Goal: Task Accomplishment & Management: Manage account settings

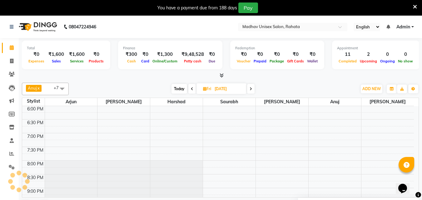
click at [252, 89] on icon at bounding box center [251, 89] width 2 height 4
type input "[DATE]"
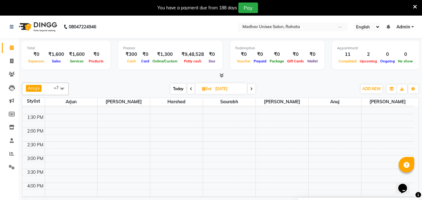
scroll to position [198, 0]
click at [61, 159] on div "6:00 AM 6:30 AM 7:00 AM 7:30 AM 8:00 AM 8:30 AM 9:00 AM 9:30 AM 10:00 AM 10:30 …" at bounding box center [218, 141] width 392 height 467
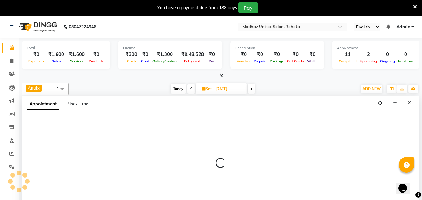
scroll to position [16, 0]
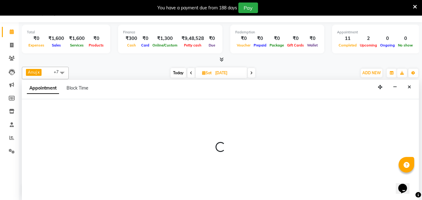
select select "14046"
select select "900"
select select "tentative"
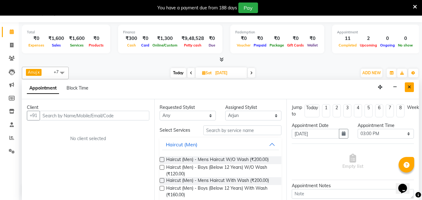
click at [406, 84] on button "Close" at bounding box center [409, 87] width 9 height 10
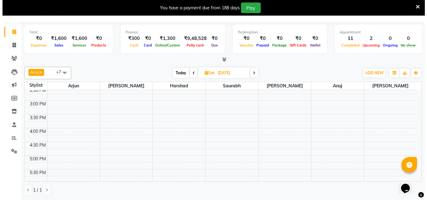
scroll to position [237, 0]
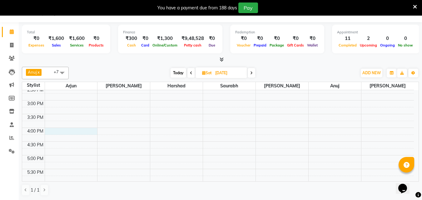
click at [56, 130] on div "6:00 AM 6:30 AM 7:00 AM 7:30 AM 8:00 AM 8:30 AM 9:00 AM 9:30 AM 10:00 AM 10:30 …" at bounding box center [218, 86] width 392 height 467
select select "14046"
select select "tentative"
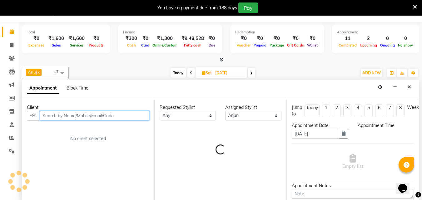
select select "960"
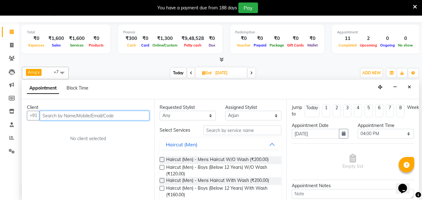
click at [63, 116] on input "text" at bounding box center [95, 116] width 110 height 10
type input "8767624443"
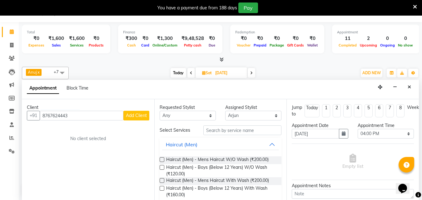
click at [128, 114] on span "Add Client" at bounding box center [136, 116] width 21 height 6
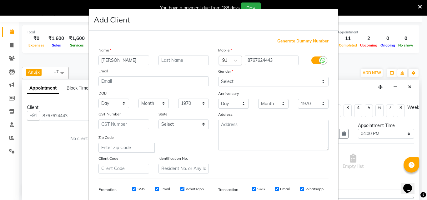
type input "[PERSON_NAME]"
click at [247, 82] on select "Select [DEMOGRAPHIC_DATA] [DEMOGRAPHIC_DATA] Other Prefer Not To Say" at bounding box center [273, 82] width 110 height 10
select select "[DEMOGRAPHIC_DATA]"
click at [218, 77] on select "Select [DEMOGRAPHIC_DATA] [DEMOGRAPHIC_DATA] Other Prefer Not To Say" at bounding box center [273, 82] width 110 height 10
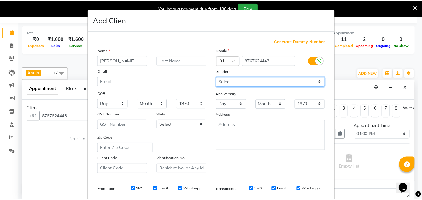
scroll to position [88, 0]
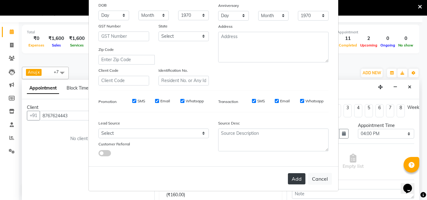
click at [291, 182] on button "Add" at bounding box center [296, 178] width 17 height 11
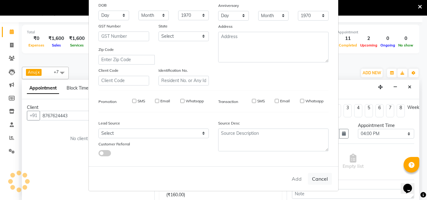
select select
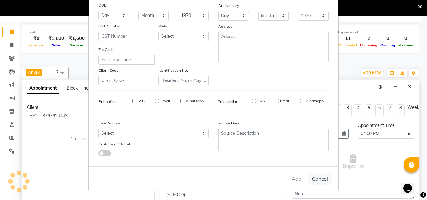
select select
checkbox input "false"
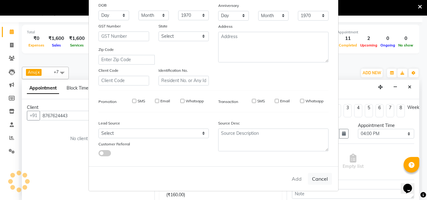
checkbox input "false"
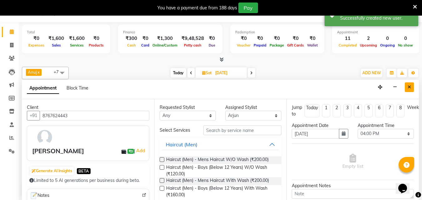
click at [407, 84] on button "Close" at bounding box center [409, 87] width 9 height 10
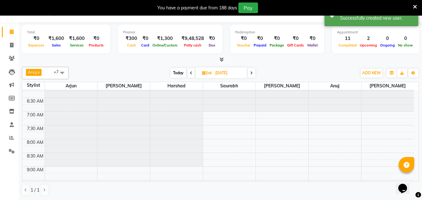
scroll to position [6, 0]
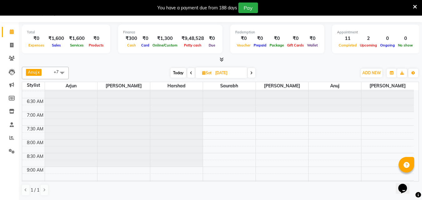
click at [250, 76] on span at bounding box center [251, 73] width 7 height 10
type input "[DATE]"
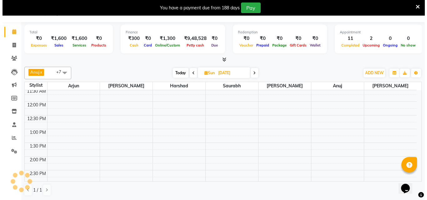
scroll to position [153, 0]
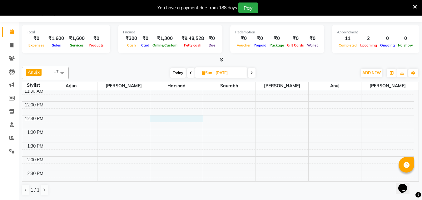
click at [163, 119] on div "6:00 AM 6:30 AM 7:00 AM 7:30 AM 8:00 AM 8:30 AM 9:00 AM 9:30 AM 10:00 AM 10:30 …" at bounding box center [218, 170] width 392 height 467
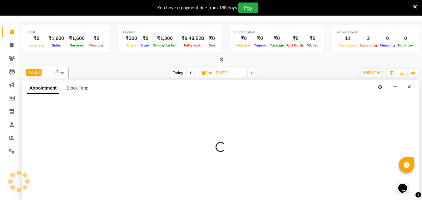
select select "14048"
select select "750"
select select "tentative"
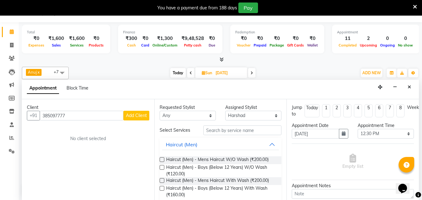
type input "385097777"
click at [143, 113] on span "Add Client" at bounding box center [136, 116] width 21 height 6
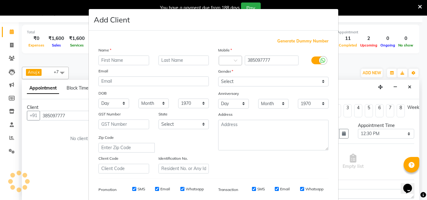
click at [143, 120] on input "text" at bounding box center [123, 125] width 51 height 10
click at [117, 60] on input "text" at bounding box center [123, 61] width 51 height 10
type input "[PERSON_NAME]"
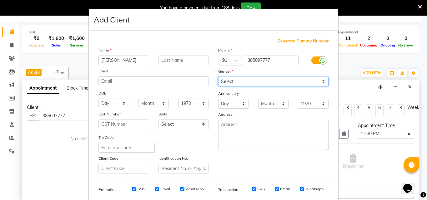
click at [240, 78] on select "Select [DEMOGRAPHIC_DATA] [DEMOGRAPHIC_DATA] Other Prefer Not To Say" at bounding box center [273, 82] width 110 height 10
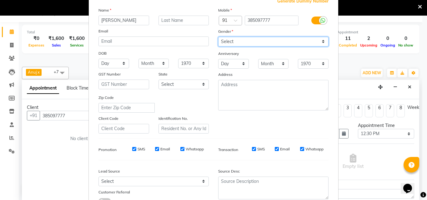
scroll to position [40, 0]
drag, startPoint x: 232, startPoint y: 40, endPoint x: 235, endPoint y: 59, distance: 18.9
click at [235, 59] on div "Mobile Country Code × 91 385097777 Gender Select [DEMOGRAPHIC_DATA] [DEMOGRAPHI…" at bounding box center [273, 70] width 120 height 127
select select "[DEMOGRAPHIC_DATA]"
click at [218, 37] on select "Select [DEMOGRAPHIC_DATA] [DEMOGRAPHIC_DATA] Other Prefer Not To Say" at bounding box center [273, 42] width 110 height 10
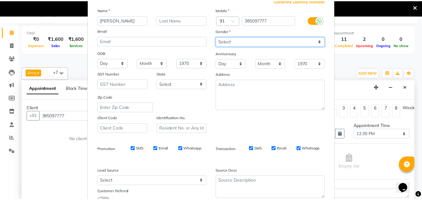
scroll to position [88, 0]
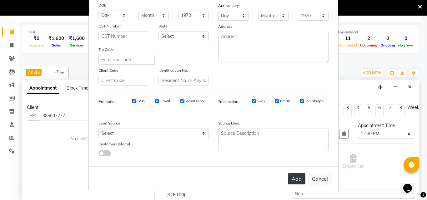
drag, startPoint x: 293, startPoint y: 181, endPoint x: 290, endPoint y: 181, distance: 3.3
click at [290, 181] on button "Add" at bounding box center [296, 178] width 17 height 11
click at [290, 181] on div "Add Cancel" at bounding box center [213, 178] width 249 height 25
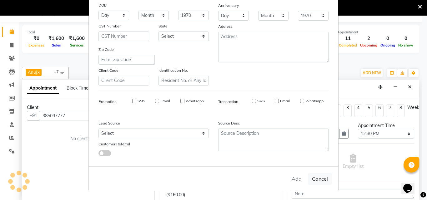
select select
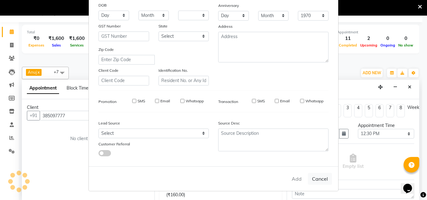
select select
checkbox input "false"
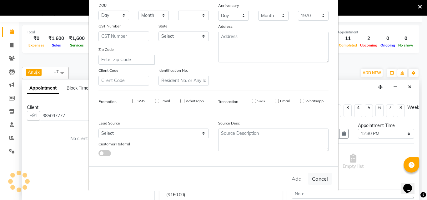
checkbox input "false"
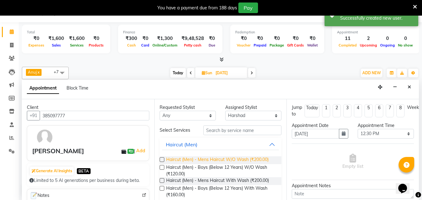
click at [229, 161] on span "Haircut (Men) - Mens Haircut W/O Wash (₹200.00)" at bounding box center [217, 160] width 102 height 8
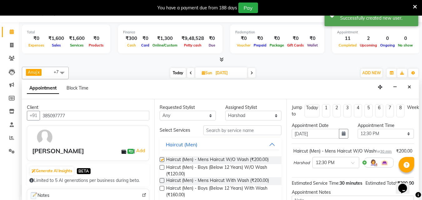
checkbox input "false"
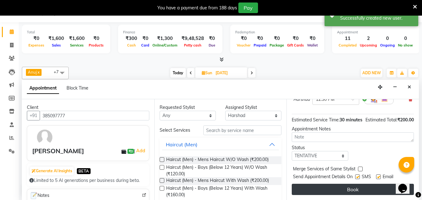
click at [352, 185] on button "Book" at bounding box center [353, 189] width 122 height 11
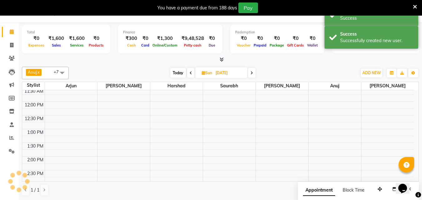
scroll to position [0, 0]
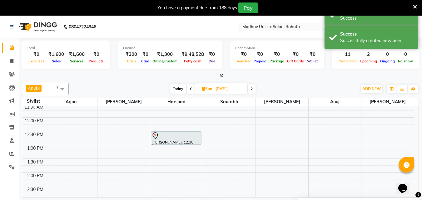
click at [190, 87] on icon at bounding box center [191, 89] width 2 height 4
type input "[DATE]"
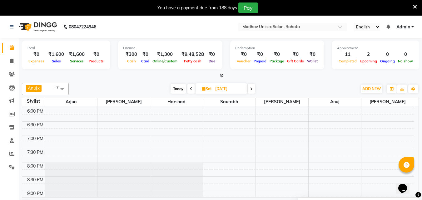
scroll to position [328, 0]
click at [376, 116] on div "6:00 AM 6:30 AM 7:00 AM 7:30 AM 8:00 AM 8:30 AM 9:00 AM 9:30 AM 10:00 AM 10:30 …" at bounding box center [218, 12] width 392 height 467
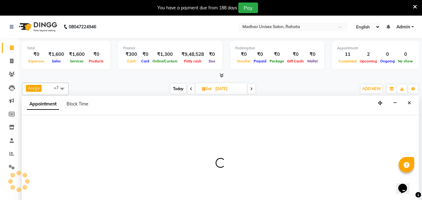
scroll to position [16, 0]
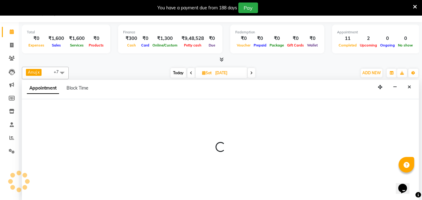
select select "82393"
select select "1095"
select select "tentative"
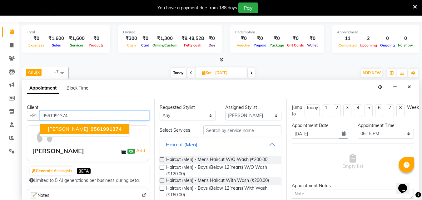
click at [118, 130] on span "9561991374" at bounding box center [106, 129] width 31 height 6
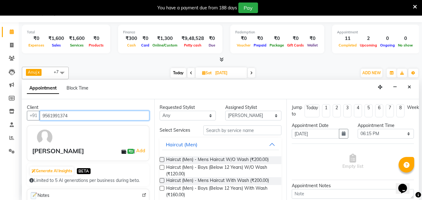
type input "9561991374"
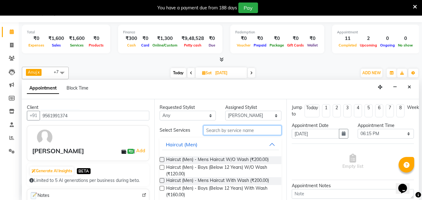
click at [215, 129] on input "text" at bounding box center [242, 131] width 78 height 10
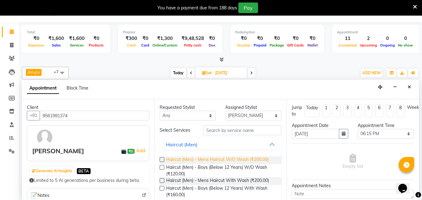
click at [209, 161] on span "Haircut (Men) - Mens Haircut W/O Wash (₹200.00)" at bounding box center [217, 160] width 102 height 8
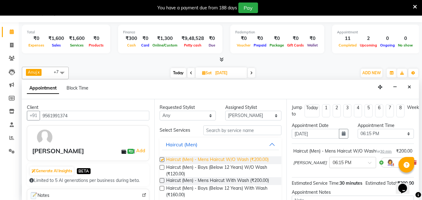
checkbox input "false"
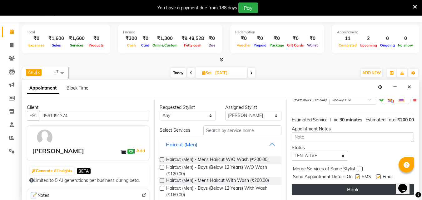
click at [321, 190] on button "Book" at bounding box center [353, 189] width 122 height 11
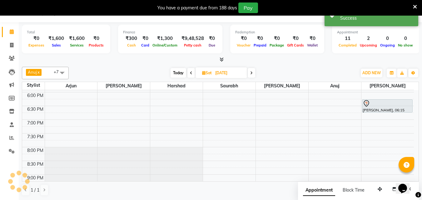
scroll to position [0, 0]
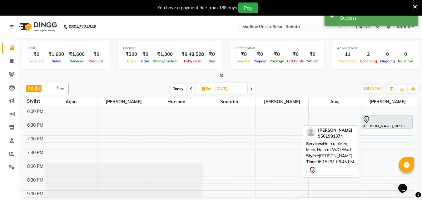
click at [370, 121] on div at bounding box center [387, 119] width 49 height 7
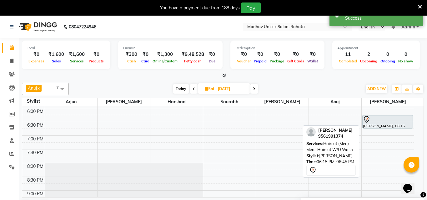
select select "7"
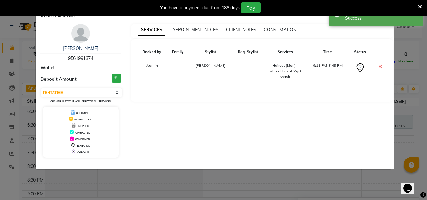
click at [268, 191] on ngb-modal-window "Client Detail [PERSON_NAME] 9561991374 Wallet Deposit Amount ₹0 Select CONFIRME…" at bounding box center [213, 100] width 427 height 200
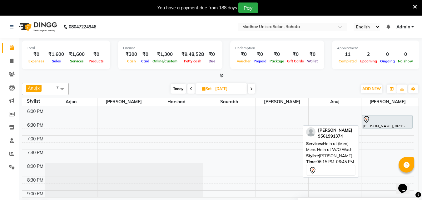
click at [371, 123] on div "[PERSON_NAME], 06:15 PM-06:45 PM, Haircut (Men) - Mens Haircut W/O Wash" at bounding box center [387, 122] width 50 height 13
select select "7"
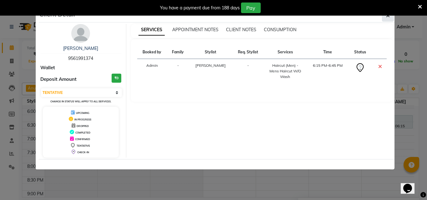
click at [387, 18] on icon "button" at bounding box center [388, 15] width 4 height 5
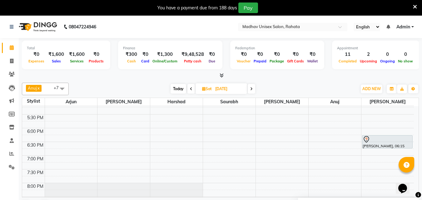
scroll to position [309, 0]
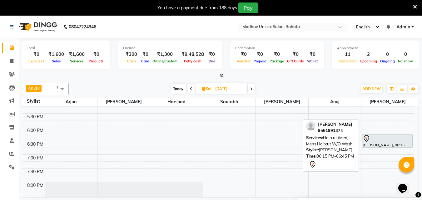
click at [374, 139] on div at bounding box center [387, 138] width 49 height 7
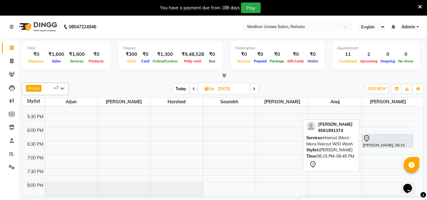
select select "7"
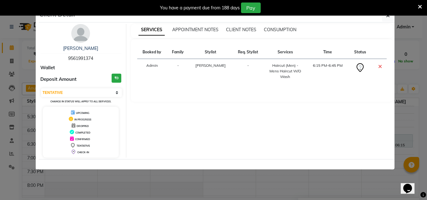
click at [318, 177] on ngb-modal-window "Client Detail [PERSON_NAME] 9561991374 Wallet Deposit Amount ₹0 Select CONFIRME…" at bounding box center [213, 100] width 427 height 200
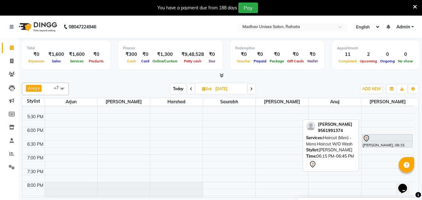
click at [388, 142] on div at bounding box center [387, 138] width 49 height 7
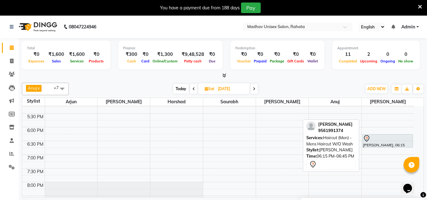
select select "7"
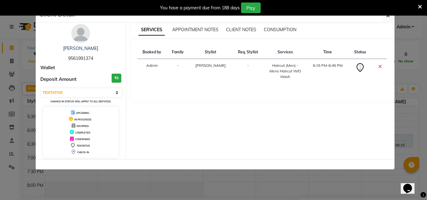
click at [305, 187] on ngb-modal-window "Client Detail [PERSON_NAME] 9561991374 Wallet Deposit Amount ₹0 Select CONFIRME…" at bounding box center [213, 100] width 427 height 200
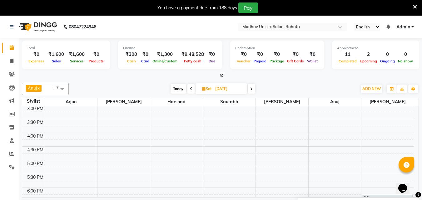
scroll to position [233, 0]
click at [309, 132] on div "6:00 AM 6:30 AM 7:00 AM 7:30 AM 8:00 AM 8:30 AM 9:00 AM 9:30 AM 10:00 AM 10:30 …" at bounding box center [218, 106] width 392 height 467
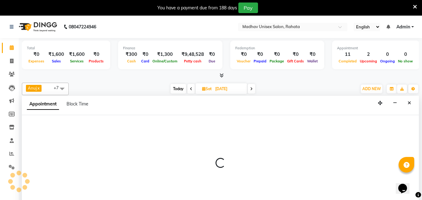
scroll to position [16, 0]
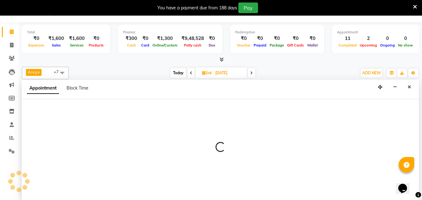
select select "60298"
select select "915"
select select "tentative"
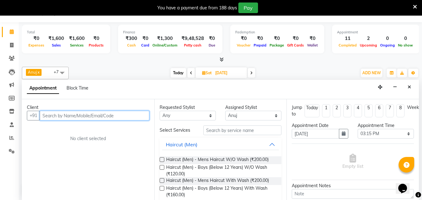
scroll to position [0, 0]
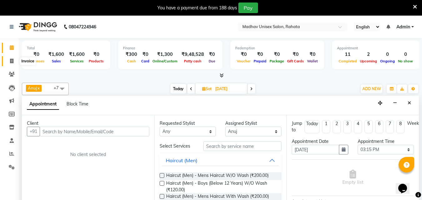
click at [11, 62] on icon at bounding box center [11, 61] width 3 height 5
select select "service"
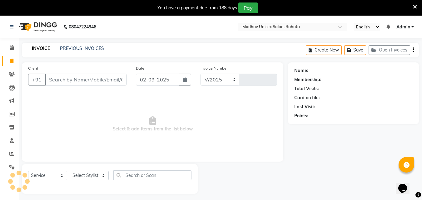
select select "870"
type input "2751"
click at [8, 49] on span at bounding box center [11, 47] width 11 height 7
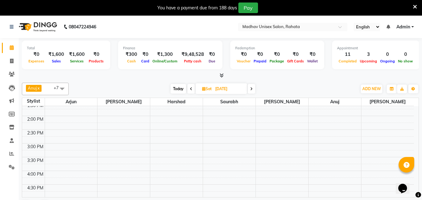
scroll to position [209, 0]
click at [191, 90] on icon at bounding box center [191, 89] width 2 height 4
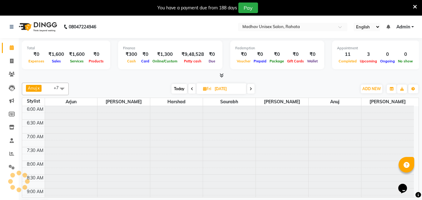
click at [191, 90] on icon at bounding box center [192, 89] width 2 height 4
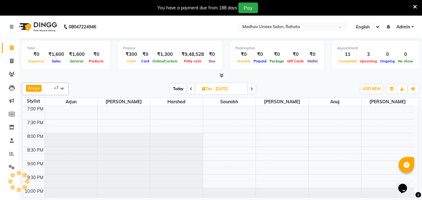
click at [191, 90] on icon at bounding box center [191, 89] width 2 height 4
click at [191, 90] on icon at bounding box center [190, 89] width 2 height 4
type input "02-09-2025"
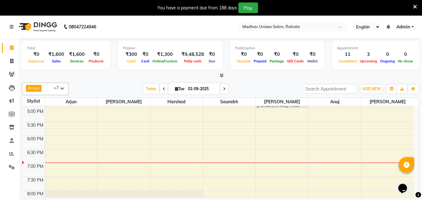
scroll to position [295, 0]
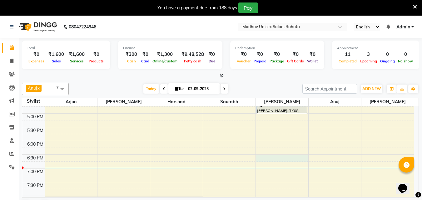
click at [270, 157] on div "6:00 AM 6:30 AM 7:00 AM 7:30 AM 8:00 AM 8:30 AM 9:00 AM 9:30 AM 10:00 AM 10:30 …" at bounding box center [218, 44] width 392 height 467
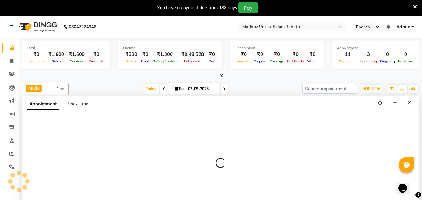
scroll to position [16, 0]
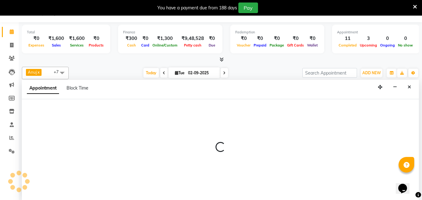
select select "36945"
select select "1110"
select select "tentative"
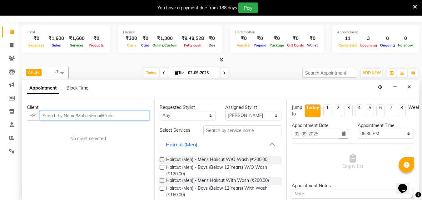
click at [85, 117] on input "text" at bounding box center [95, 116] width 110 height 10
click at [96, 117] on input "78882907" at bounding box center [82, 116] width 84 height 10
type input "7"
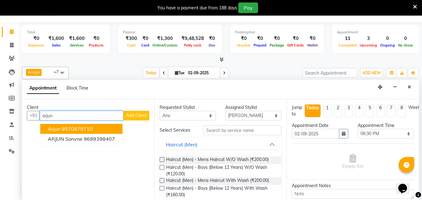
click at [99, 128] on button "Arjun 9970879710" at bounding box center [81, 129] width 82 height 10
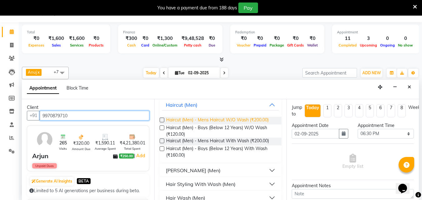
scroll to position [40, 0]
type input "9970879710"
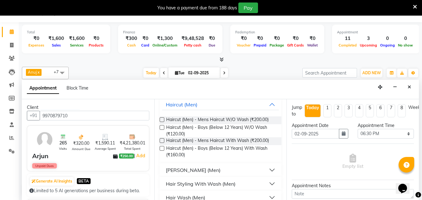
click at [176, 168] on div "[PERSON_NAME] (Men)" at bounding box center [193, 169] width 55 height 7
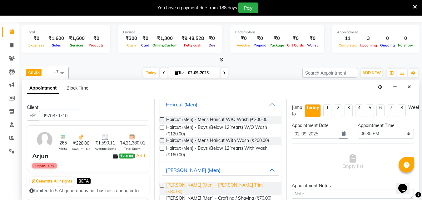
click at [186, 189] on span "[PERSON_NAME] (Men) - [PERSON_NAME] Trim (₹80.00)" at bounding box center [221, 188] width 111 height 13
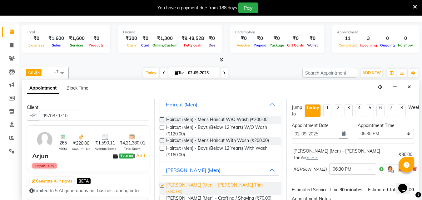
checkbox input "false"
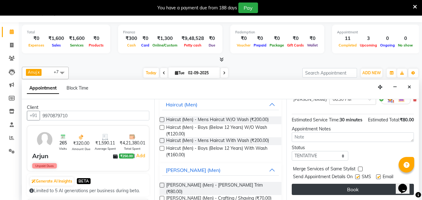
click at [311, 185] on button "Book" at bounding box center [353, 189] width 122 height 11
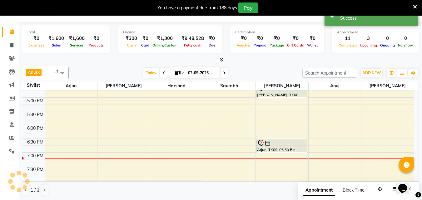
scroll to position [0, 0]
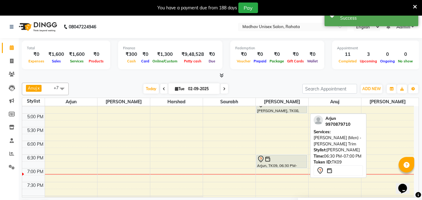
click at [271, 161] on div at bounding box center [281, 159] width 49 height 7
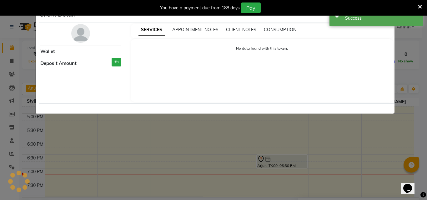
select select "7"
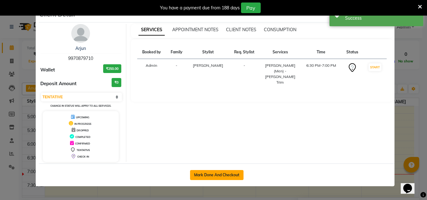
click at [235, 172] on button "Mark Done And Checkout" at bounding box center [216, 175] width 53 height 10
select select "service"
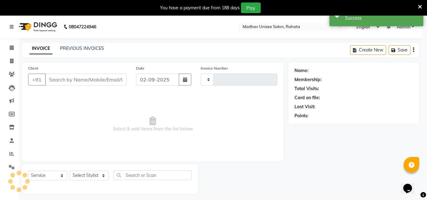
type input "2751"
select select "870"
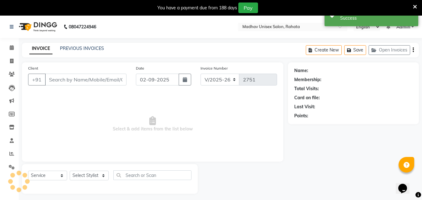
type input "9970879710"
select select "36945"
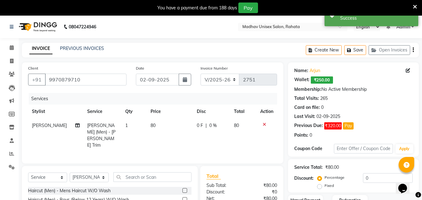
click at [151, 125] on span "80" at bounding box center [153, 126] width 5 height 6
select select "36945"
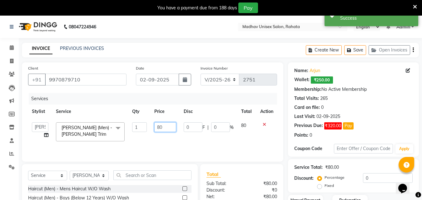
click at [161, 126] on input "80" at bounding box center [165, 127] width 22 height 10
type input "8"
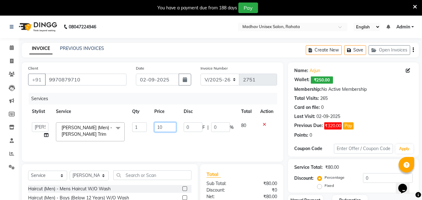
type input "100"
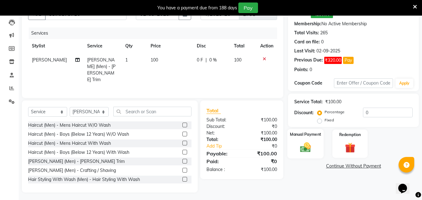
click at [298, 145] on img at bounding box center [305, 147] width 17 height 12
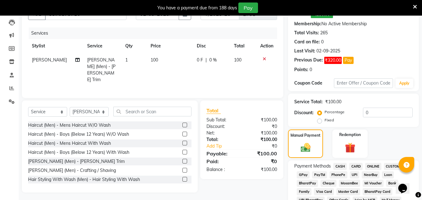
click at [369, 165] on span "ONLINE" at bounding box center [373, 166] width 16 height 7
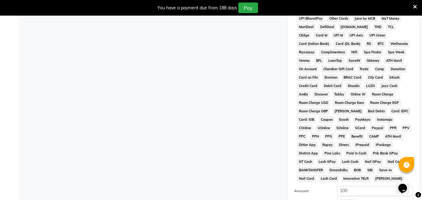
scroll to position [312, 0]
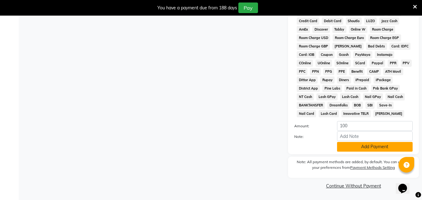
click at [360, 146] on button "Add Payment" at bounding box center [375, 147] width 76 height 10
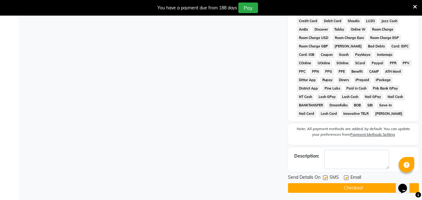
click at [326, 190] on button "Checkout" at bounding box center [353, 188] width 131 height 10
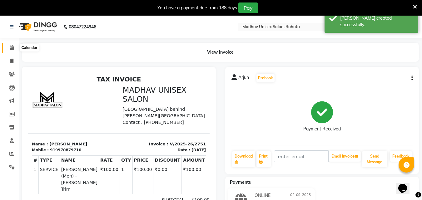
click at [12, 46] on icon at bounding box center [12, 47] width 4 height 5
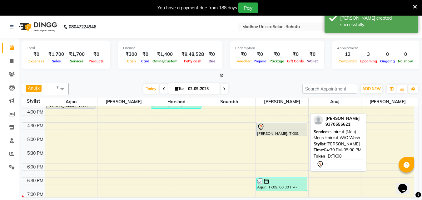
scroll to position [294, 0]
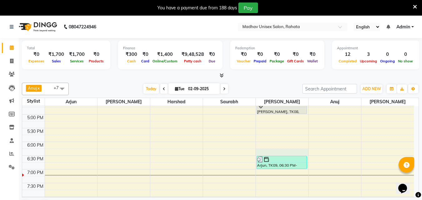
click at [273, 149] on div "6:00 AM 6:30 AM 7:00 AM 7:30 AM 8:00 AM 8:30 AM 9:00 AM 9:30 AM 10:00 AM 10:30 …" at bounding box center [218, 45] width 392 height 467
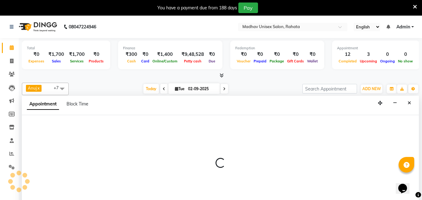
scroll to position [16, 0]
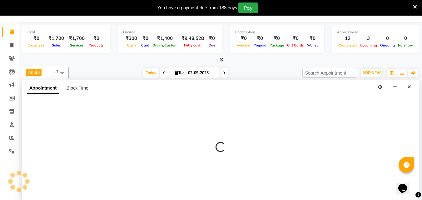
select select "36945"
select select "1095"
select select "tentative"
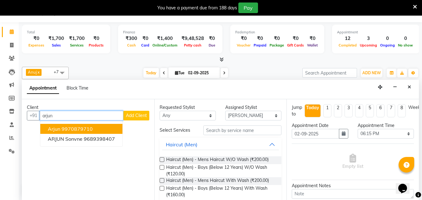
click at [97, 128] on button "Arjun 9970879710" at bounding box center [81, 129] width 82 height 10
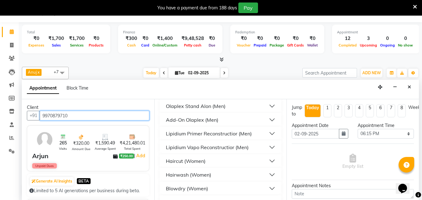
scroll to position [311, 0]
type input "9970879710"
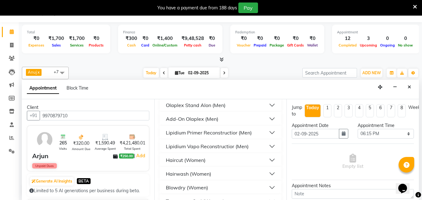
click at [196, 159] on div "Haircut (Women)" at bounding box center [186, 159] width 40 height 7
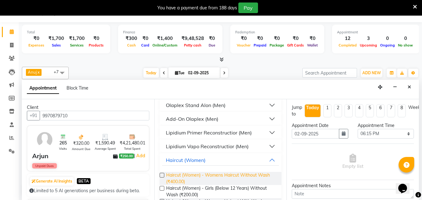
click at [207, 176] on span "Haircut (Women) - Womens Haircut Without Wash (₹400.00)" at bounding box center [221, 178] width 111 height 13
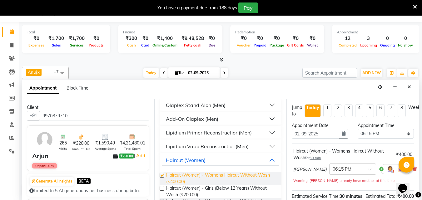
checkbox input "false"
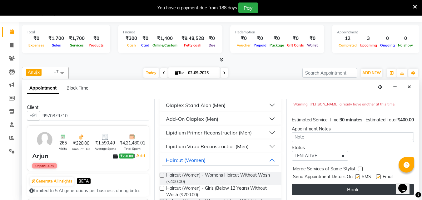
click at [321, 184] on button "Book" at bounding box center [353, 189] width 122 height 11
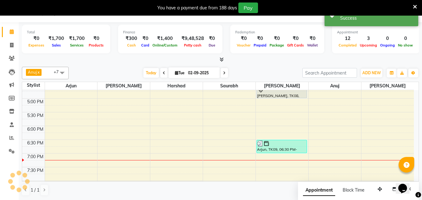
scroll to position [0, 0]
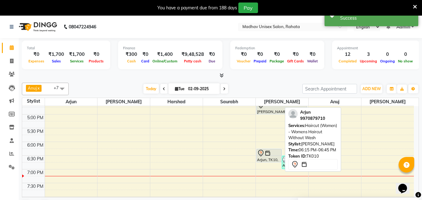
click at [272, 151] on div at bounding box center [269, 153] width 24 height 7
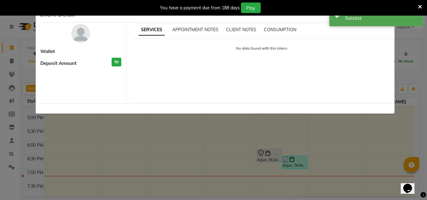
select select "7"
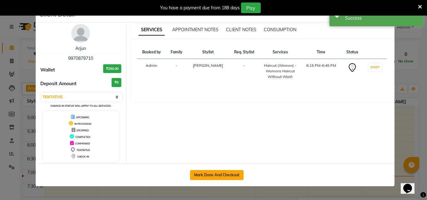
click at [229, 174] on button "Mark Done And Checkout" at bounding box center [216, 175] width 53 height 10
select select "service"
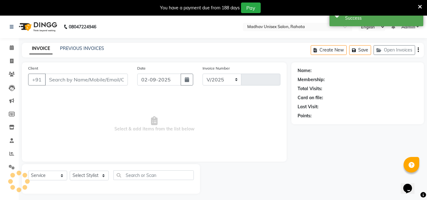
select select "870"
type input "2752"
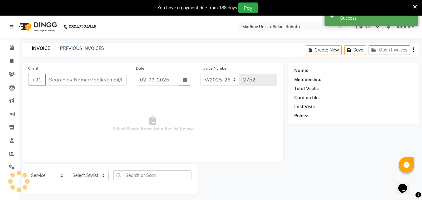
type input "9970879710"
select select "36945"
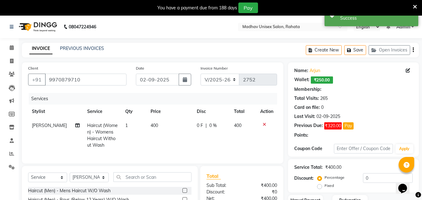
scroll to position [72, 0]
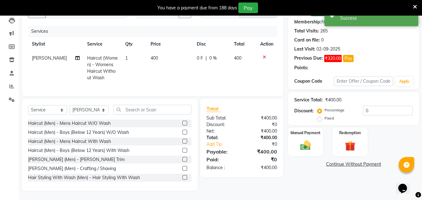
click at [152, 56] on span "400" at bounding box center [154, 58] width 7 height 6
select select "36945"
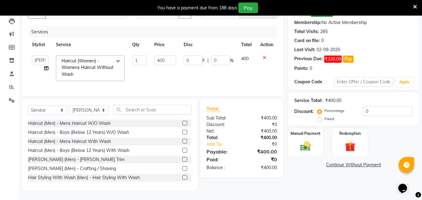
scroll to position [72, 0]
click at [159, 56] on input "400" at bounding box center [165, 61] width 22 height 10
type input "300"
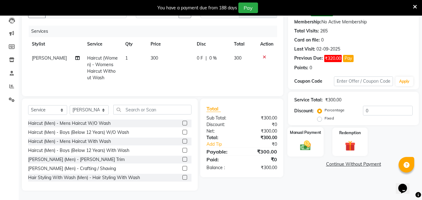
click at [311, 139] on img at bounding box center [305, 145] width 17 height 12
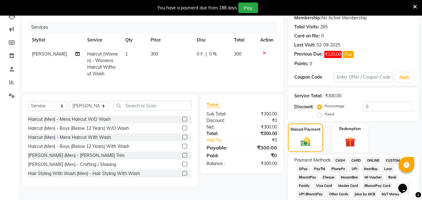
click at [337, 159] on span "CASH" at bounding box center [339, 160] width 13 height 7
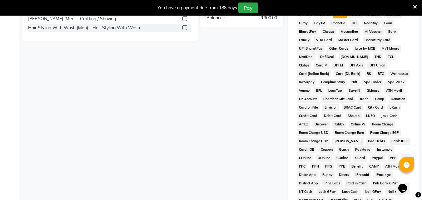
scroll to position [262, 0]
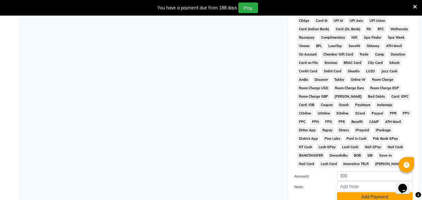
click at [346, 196] on button "Add Payment" at bounding box center [375, 197] width 76 height 10
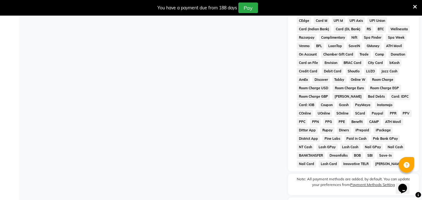
scroll to position [315, 0]
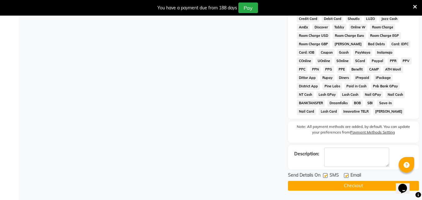
click at [340, 185] on button "Checkout" at bounding box center [353, 186] width 131 height 10
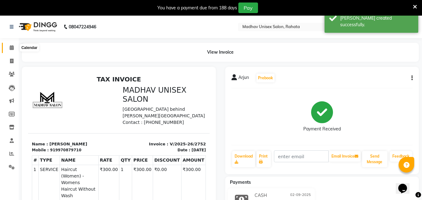
click at [12, 45] on icon at bounding box center [12, 47] width 4 height 5
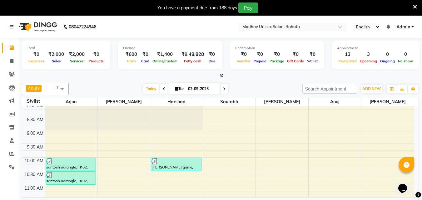
scroll to position [59, 0]
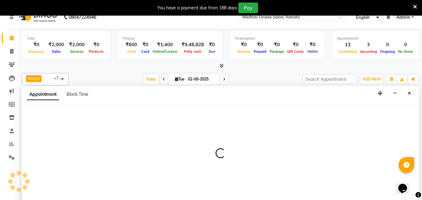
select select "36945"
select select "555"
select select "tentative"
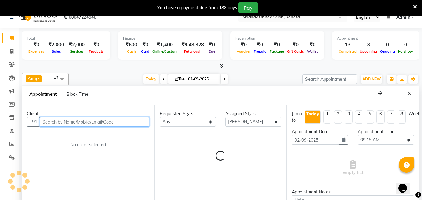
scroll to position [16, 0]
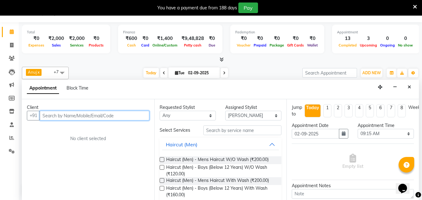
click at [130, 115] on input "text" at bounding box center [95, 116] width 110 height 10
type input "j"
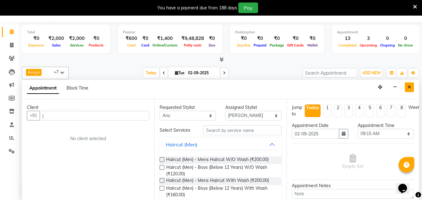
click at [411, 87] on button "Close" at bounding box center [409, 87] width 9 height 10
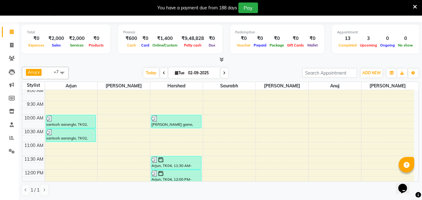
scroll to position [84, 0]
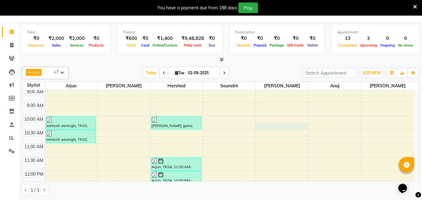
select select "36945"
select select "615"
select select "tentative"
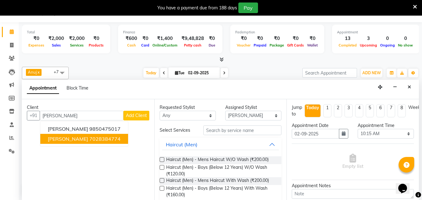
click at [100, 146] on ngb-typeahead-window "[PERSON_NAME] 9850475017 [PERSON_NAME] whagmare 7028384774" at bounding box center [84, 134] width 88 height 26
click at [79, 135] on button "[PERSON_NAME] 7028384774" at bounding box center [84, 139] width 88 height 10
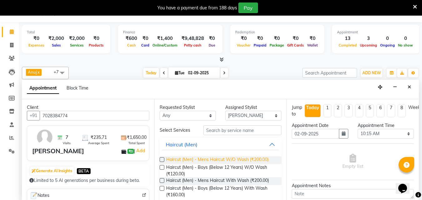
type input "7028384774"
click at [194, 158] on span "Haircut (Men) - Mens Haircut W/O Wash (₹200.00)" at bounding box center [217, 160] width 102 height 8
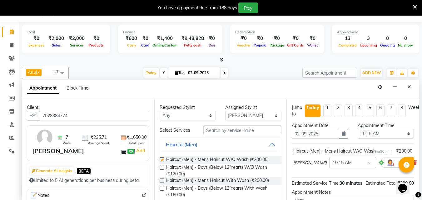
checkbox input "false"
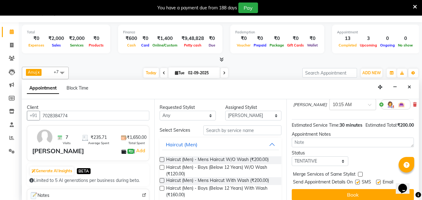
scroll to position [81, 0]
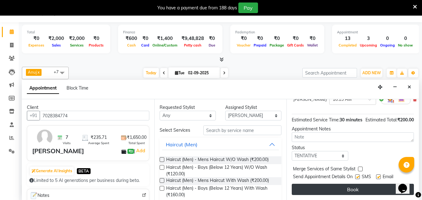
click at [335, 184] on button "Book" at bounding box center [353, 189] width 122 height 11
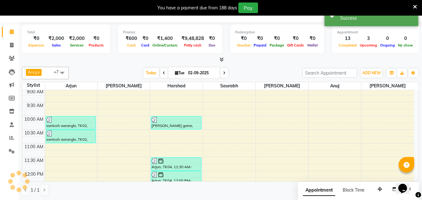
scroll to position [0, 0]
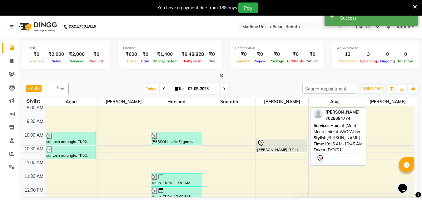
click at [276, 146] on div at bounding box center [281, 143] width 49 height 7
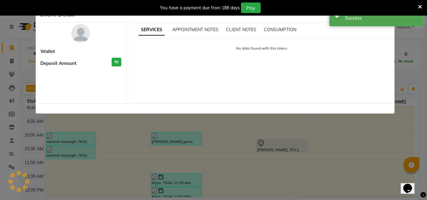
select select "7"
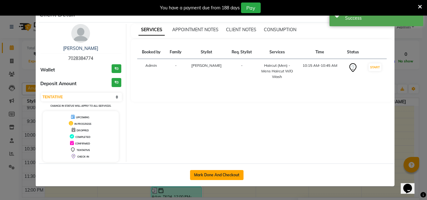
click at [215, 176] on button "Mark Done And Checkout" at bounding box center [216, 175] width 53 height 10
select select "service"
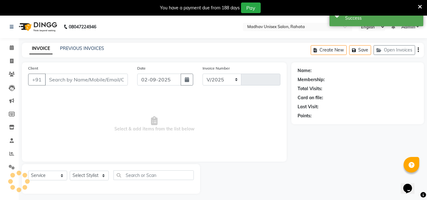
select select "870"
type input "2753"
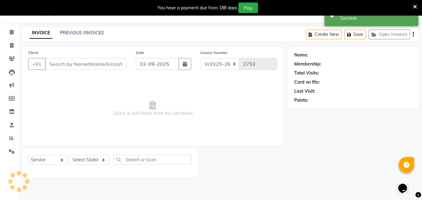
type input "7028384774"
select select "36945"
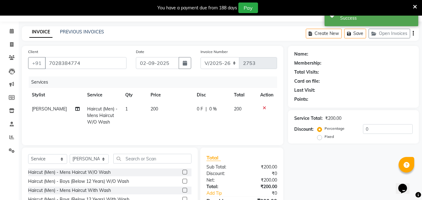
scroll to position [17, 0]
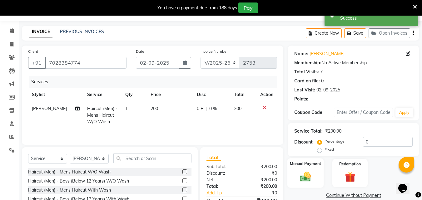
click at [298, 167] on div "Manual Payment" at bounding box center [305, 173] width 37 height 30
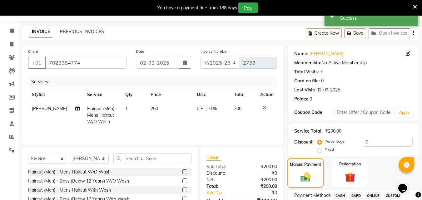
scroll to position [89, 0]
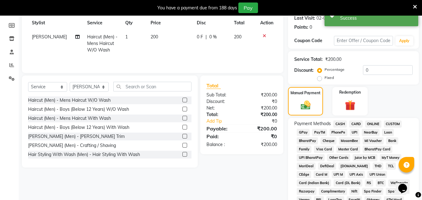
click at [372, 121] on span "ONLINE" at bounding box center [373, 124] width 16 height 7
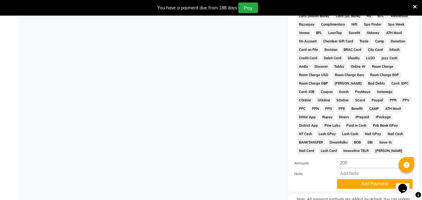
scroll to position [271, 0]
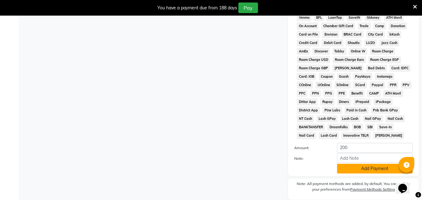
click at [350, 168] on button "Add Payment" at bounding box center [375, 169] width 76 height 10
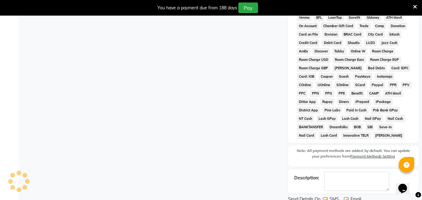
scroll to position [295, 0]
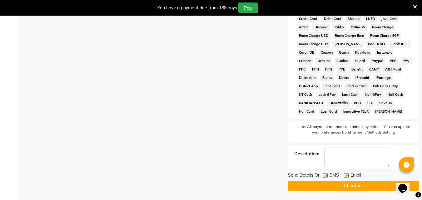
click at [328, 186] on button "Checkout" at bounding box center [353, 186] width 131 height 10
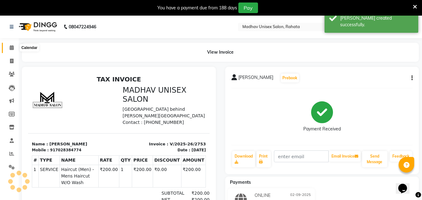
click at [10, 47] on icon at bounding box center [12, 47] width 4 height 5
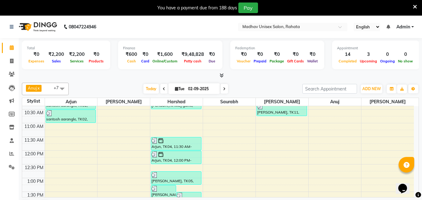
scroll to position [122, 0]
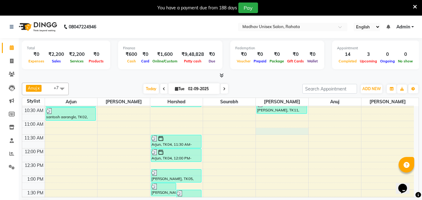
select select "36945"
select select "tentative"
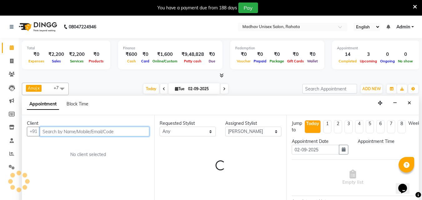
select select "675"
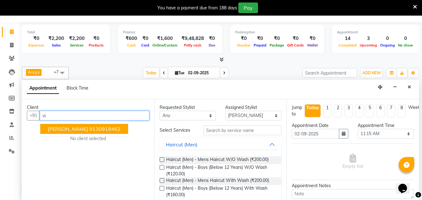
type input "v"
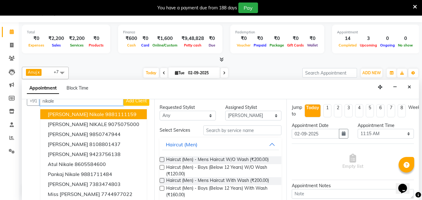
scroll to position [16, 0]
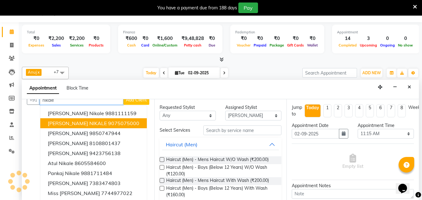
click at [72, 124] on span "[PERSON_NAME] NIKALE" at bounding box center [77, 123] width 59 height 6
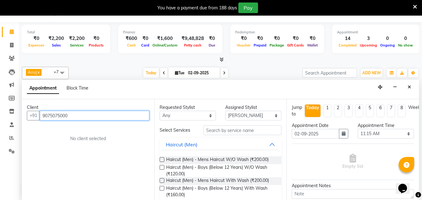
scroll to position [0, 0]
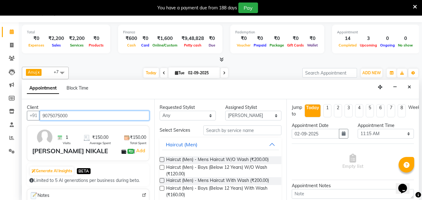
type input "9075075000"
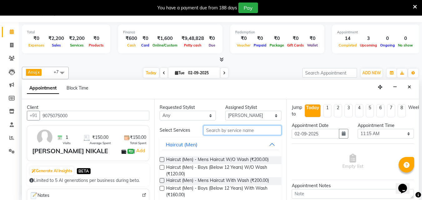
click at [213, 129] on input "text" at bounding box center [242, 131] width 78 height 10
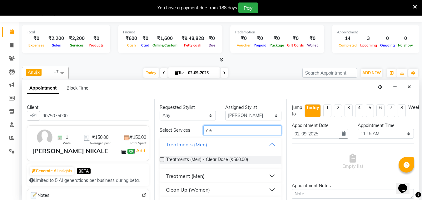
scroll to position [15, 0]
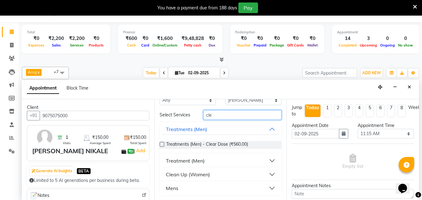
type input "cle"
click at [175, 191] on div "Mens" at bounding box center [172, 188] width 12 height 7
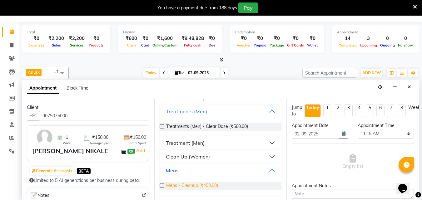
click at [181, 187] on span "Mens - Cleanup (₹400.00)" at bounding box center [192, 186] width 52 height 8
checkbox input "false"
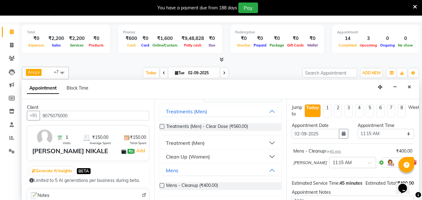
scroll to position [0, 0]
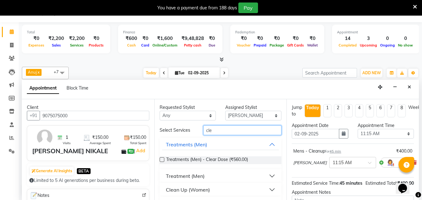
click at [218, 131] on input "cle" at bounding box center [242, 131] width 78 height 10
type input "c"
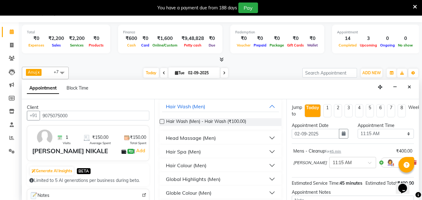
scroll to position [131, 0]
click at [187, 162] on div "Hair Colour (Men)" at bounding box center [186, 164] width 41 height 7
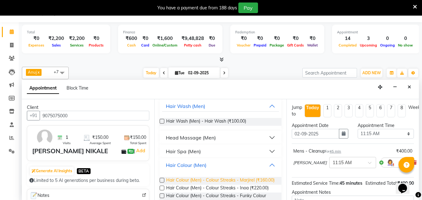
scroll to position [153, 0]
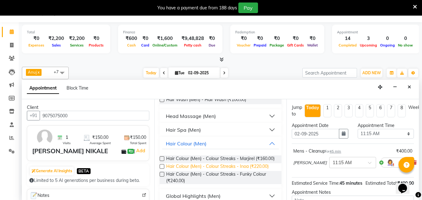
click at [201, 171] on span "Hair Colour (Men) - Colour Streaks - Inoa (₹220.00)" at bounding box center [217, 167] width 102 height 8
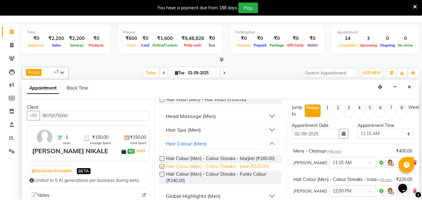
checkbox input "false"
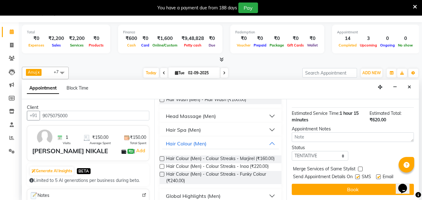
scroll to position [105, 0]
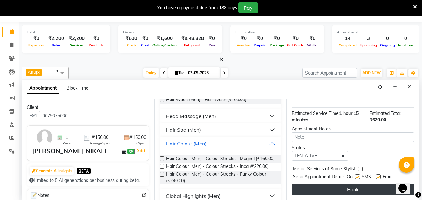
click at [323, 184] on button "Book" at bounding box center [353, 189] width 122 height 11
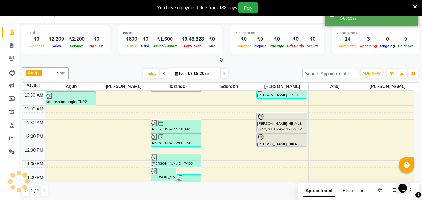
scroll to position [0, 0]
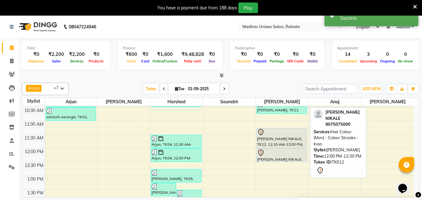
click at [282, 153] on div at bounding box center [281, 152] width 49 height 7
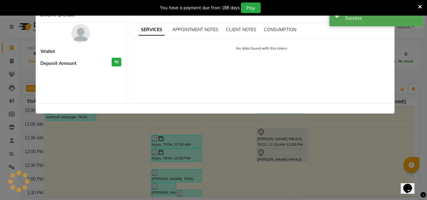
select select "7"
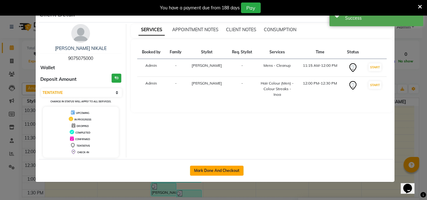
click at [229, 169] on button "Mark Done And Checkout" at bounding box center [216, 171] width 53 height 10
select select "service"
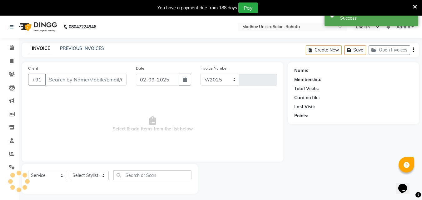
select select "870"
type input "2754"
type input "9075075000"
select select "36945"
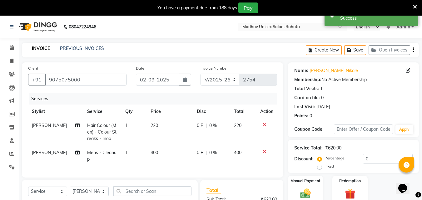
click at [153, 152] on span "400" at bounding box center [154, 153] width 7 height 6
select select "36945"
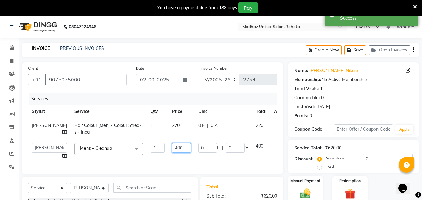
click at [172, 148] on input "400" at bounding box center [181, 148] width 19 height 10
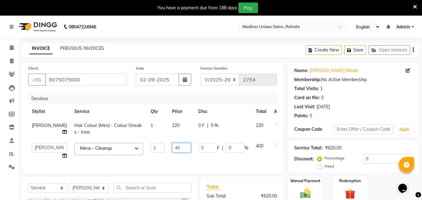
type input "450"
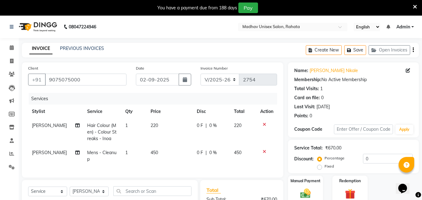
click at [166, 125] on td "220" at bounding box center [170, 132] width 46 height 27
select select "36945"
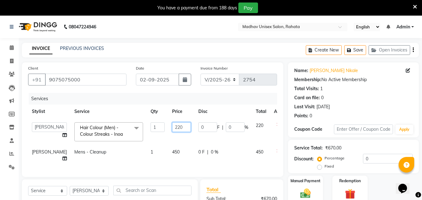
click at [172, 127] on input "220" at bounding box center [181, 127] width 19 height 10
type input "200"
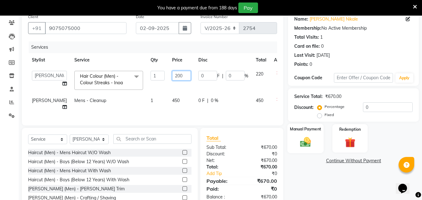
scroll to position [52, 0]
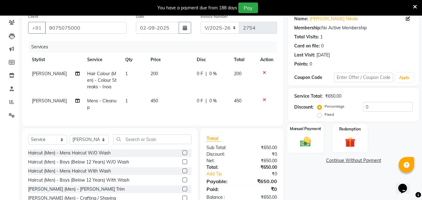
click at [314, 131] on label "Manual Payment" at bounding box center [305, 129] width 31 height 6
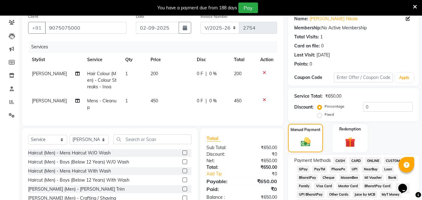
click at [375, 159] on span "ONLINE" at bounding box center [373, 160] width 16 height 7
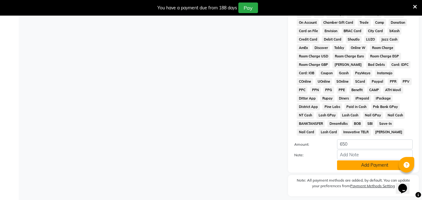
click at [366, 162] on button "Add Payment" at bounding box center [375, 166] width 76 height 10
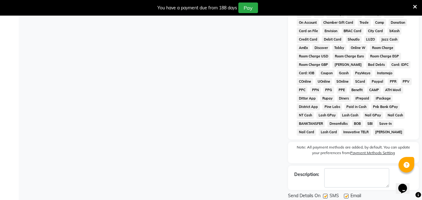
scroll to position [295, 0]
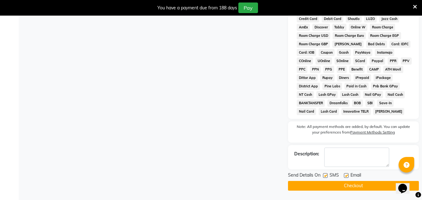
click at [312, 185] on button "Checkout" at bounding box center [353, 186] width 131 height 10
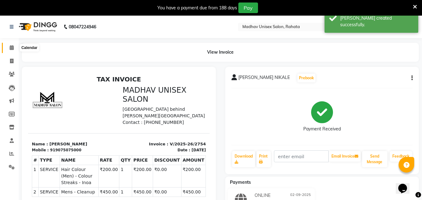
click at [10, 45] on icon at bounding box center [12, 47] width 4 height 5
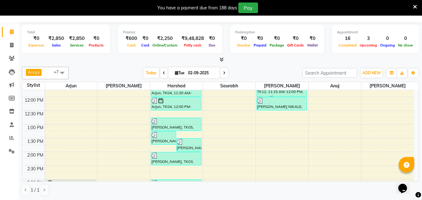
scroll to position [158, 0]
click at [264, 125] on div "6:00 AM 6:30 AM 7:00 AM 7:30 AM 8:00 AM 8:30 AM 9:00 AM 9:30 AM 10:00 AM 10:30 …" at bounding box center [218, 165] width 392 height 467
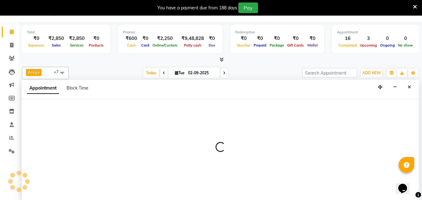
select select "36945"
select select "tentative"
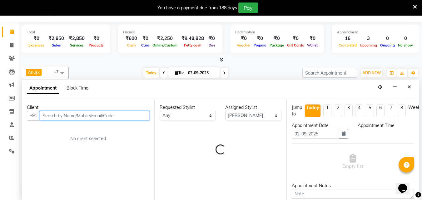
select select "780"
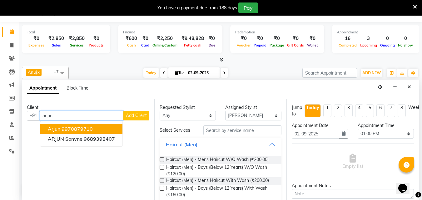
click at [82, 129] on ngb-highlight "9970879710" at bounding box center [77, 129] width 31 height 6
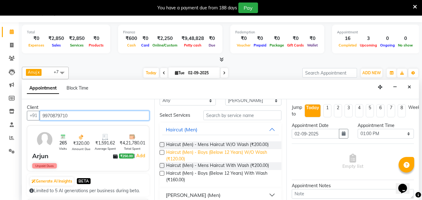
scroll to position [15, 0]
type input "9970879710"
click at [186, 157] on span "Haircut (Men) - Boys (Below 12 Years) W/O Wash (₹120.00)" at bounding box center [221, 155] width 111 height 13
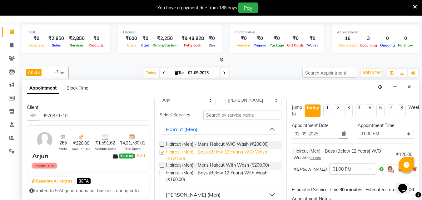
checkbox input "false"
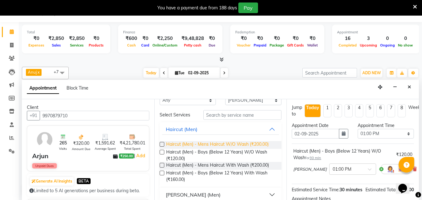
click at [219, 146] on span "Haircut (Men) - Mens Haircut W/O Wash (₹200.00)" at bounding box center [217, 145] width 102 height 8
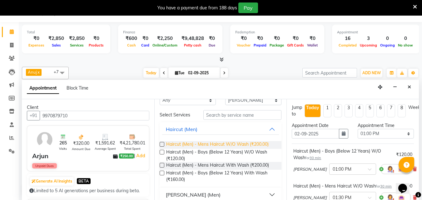
click at [219, 146] on span "Haircut (Men) - Mens Haircut W/O Wash (₹200.00)" at bounding box center [217, 145] width 102 height 8
checkbox input "false"
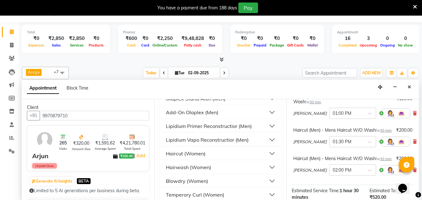
scroll to position [320, 0]
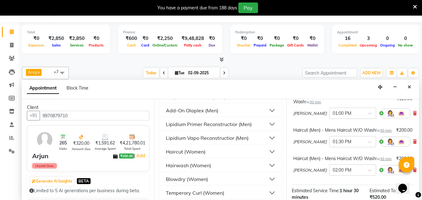
click at [200, 150] on div "Haircut (Women)" at bounding box center [186, 151] width 40 height 7
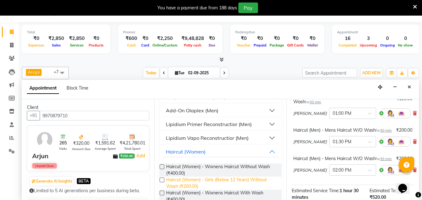
click at [215, 181] on span "Haircut (Women) - Girls (Below 12 Years) Without Wash (₹200.00)" at bounding box center [221, 183] width 111 height 13
checkbox input "false"
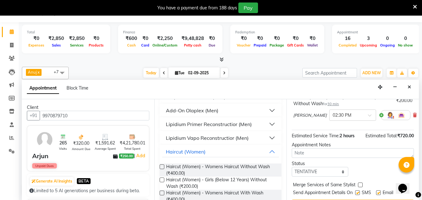
scroll to position [180, 0]
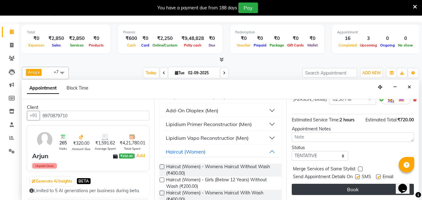
click at [324, 184] on button "Book" at bounding box center [353, 189] width 122 height 11
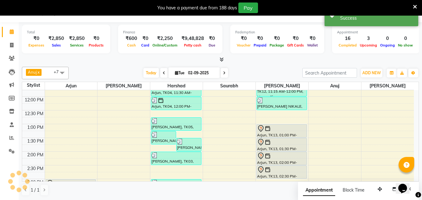
scroll to position [0, 0]
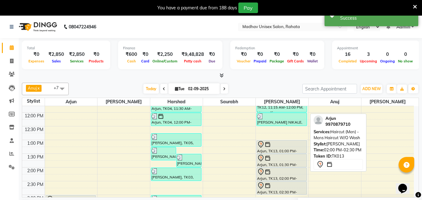
click at [287, 171] on div at bounding box center [281, 171] width 49 height 7
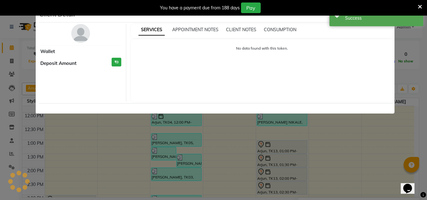
select select "7"
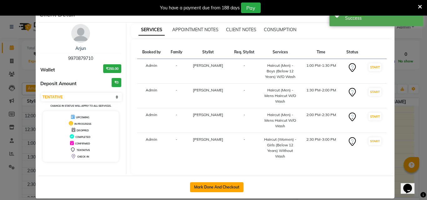
click at [217, 189] on button "Mark Done And Checkout" at bounding box center [216, 187] width 53 height 10
select select "service"
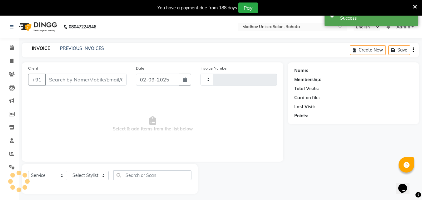
type input "2755"
select select "870"
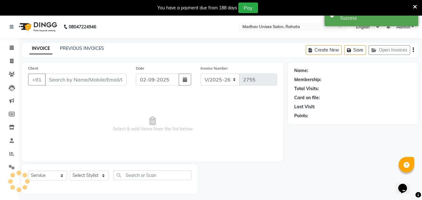
type input "9970879710"
select select "36945"
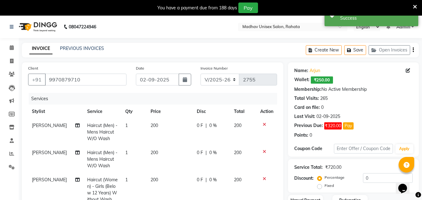
click at [155, 153] on span "200" at bounding box center [154, 153] width 7 height 6
select select "36945"
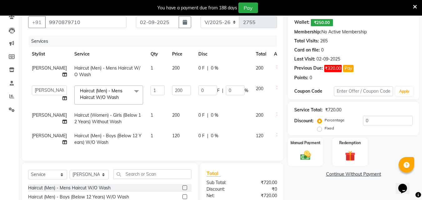
scroll to position [58, 0]
click at [172, 136] on span "120" at bounding box center [175, 136] width 7 height 6
select select "36945"
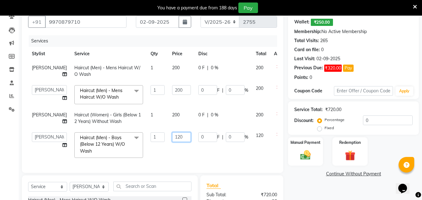
click at [172, 138] on input "120" at bounding box center [181, 137] width 19 height 10
type input "1"
type input "100"
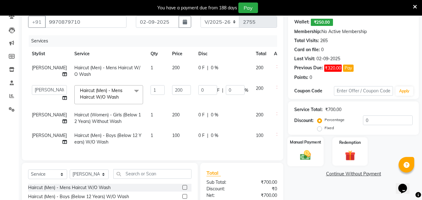
click at [309, 159] on img at bounding box center [305, 155] width 17 height 12
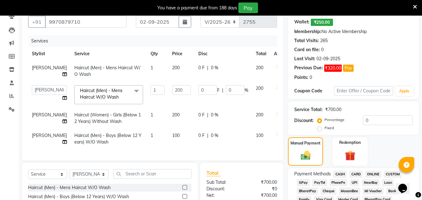
click at [369, 171] on span "ONLINE" at bounding box center [373, 174] width 16 height 7
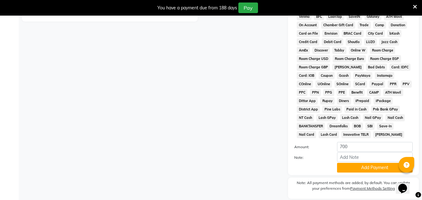
scroll to position [293, 0]
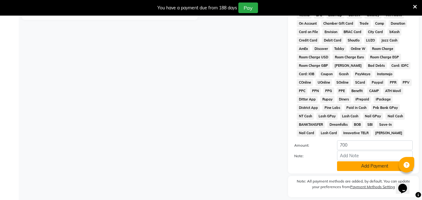
click at [363, 167] on button "Add Payment" at bounding box center [375, 166] width 76 height 10
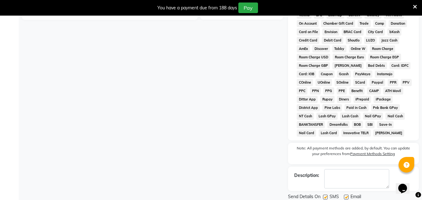
scroll to position [315, 0]
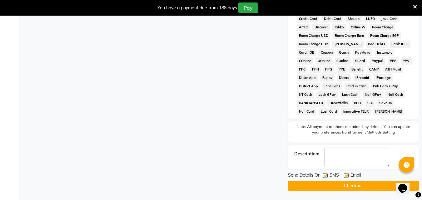
click at [326, 187] on button "Checkout" at bounding box center [353, 186] width 131 height 10
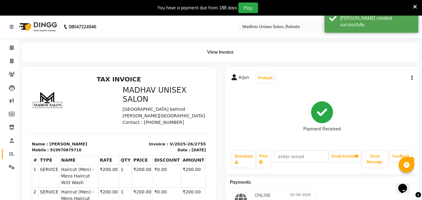
click at [10, 149] on link "Reports" at bounding box center [9, 154] width 15 height 10
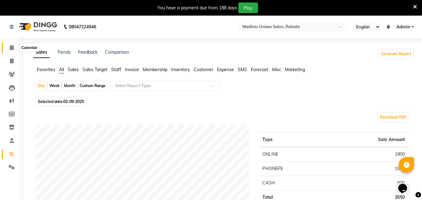
click at [8, 47] on span at bounding box center [11, 47] width 11 height 7
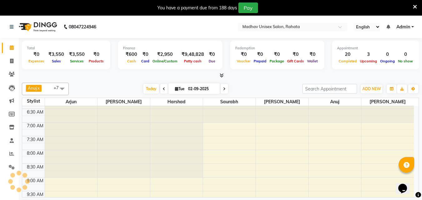
scroll to position [30, 0]
